Goal: Find specific page/section: Find specific page/section

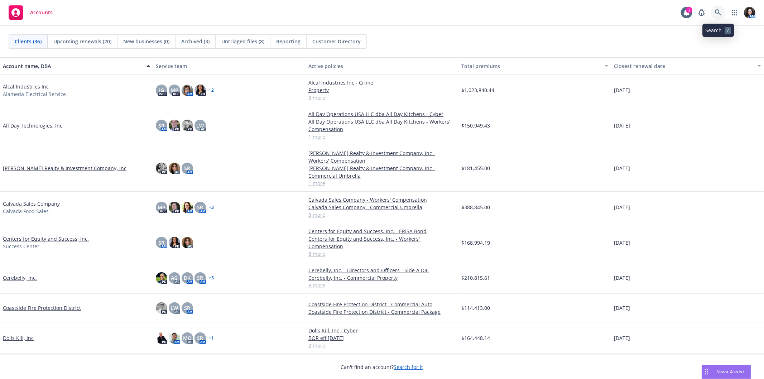
click at [713, 12] on link at bounding box center [718, 12] width 14 height 14
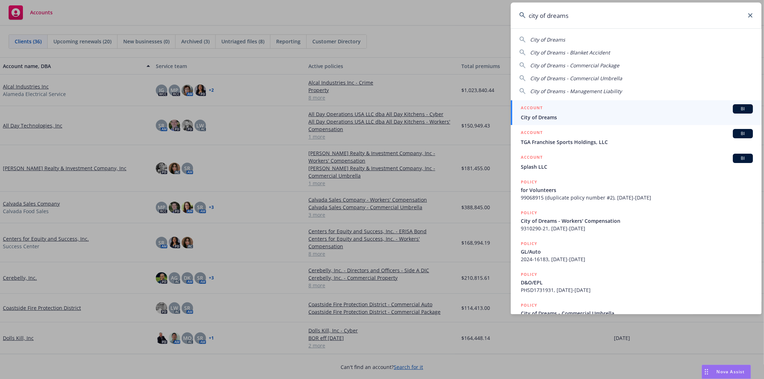
type input "city of dreams"
click at [664, 123] on link "ACCOUNT BI City of Dreams" at bounding box center [635, 112] width 251 height 25
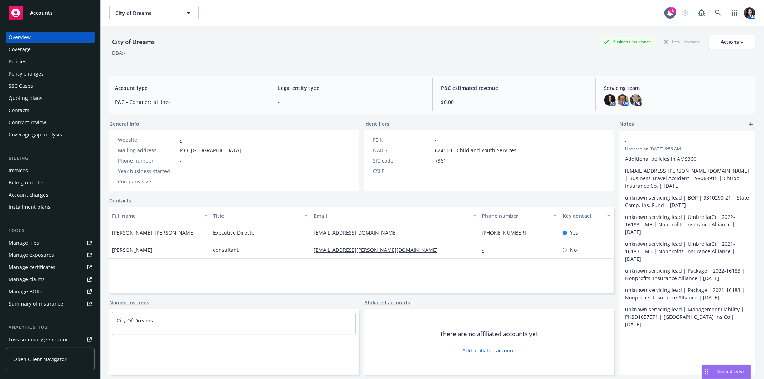
click at [29, 65] on div "Policies" at bounding box center [50, 61] width 83 height 11
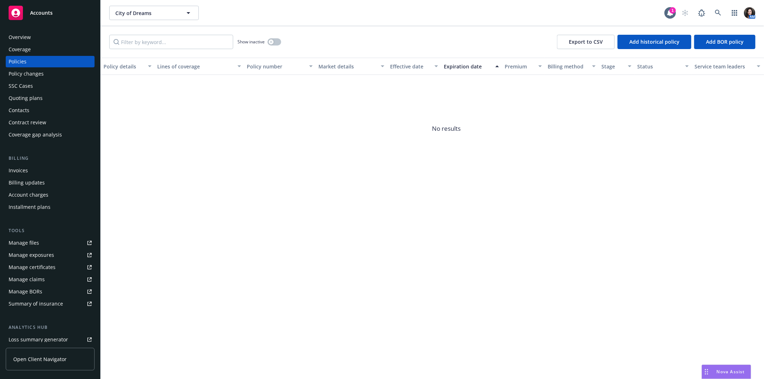
click at [274, 37] on div "Show inactive" at bounding box center [259, 42] width 44 height 14
click at [274, 44] on button "button" at bounding box center [274, 41] width 14 height 7
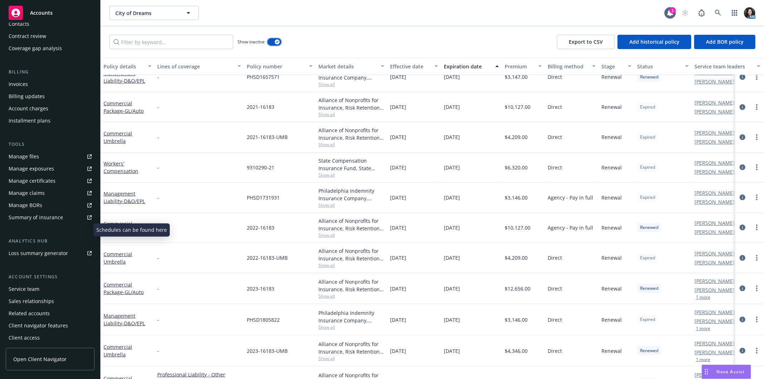
scroll to position [87, 0]
click at [38, 285] on div "Service team" at bounding box center [50, 287] width 83 height 11
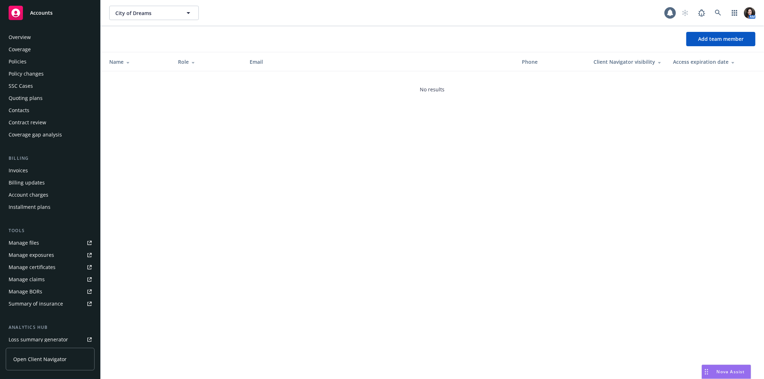
scroll to position [87, 0]
